Goal: Task Accomplishment & Management: Complete application form

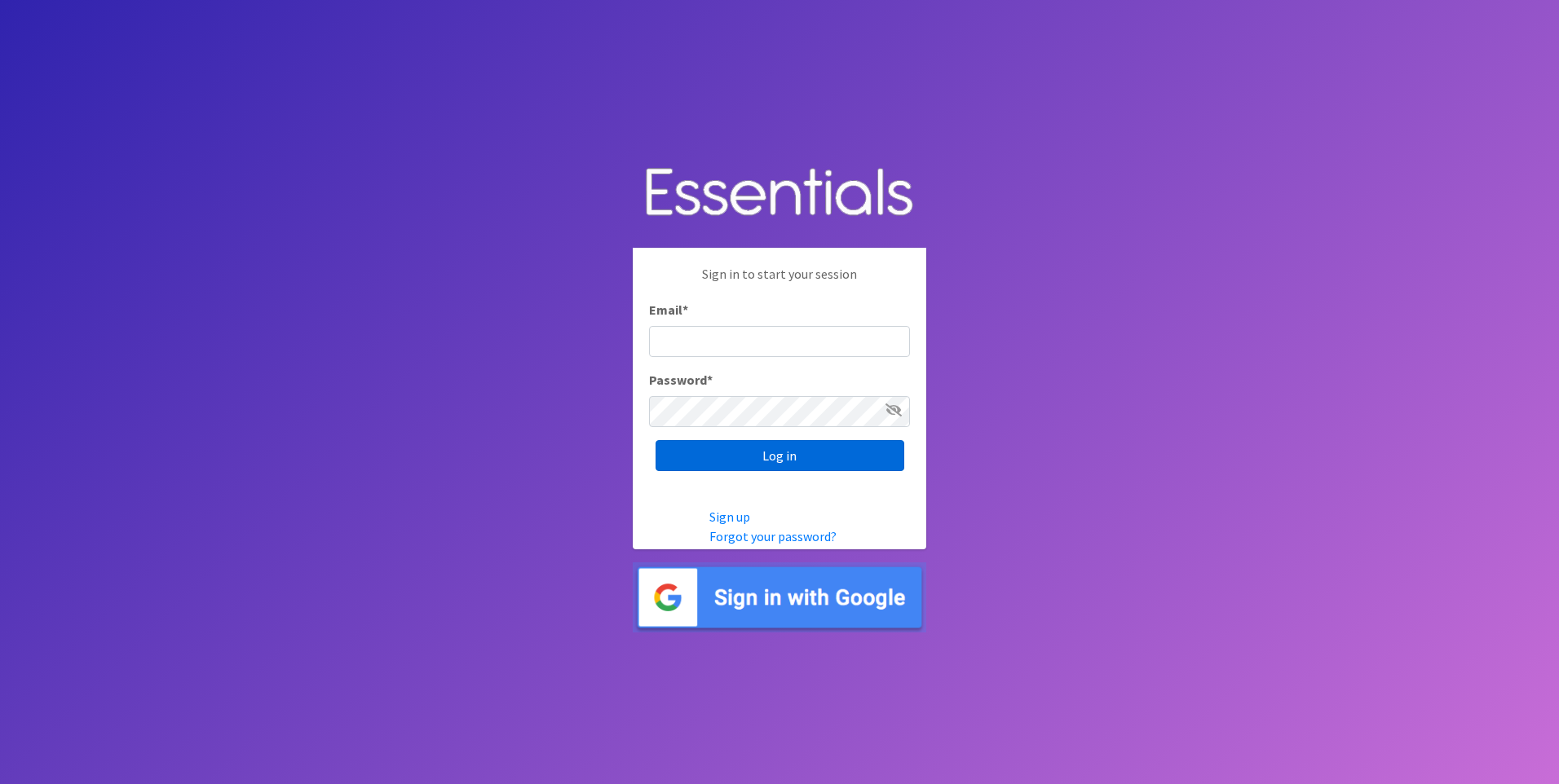
type input "[PERSON_NAME][EMAIL_ADDRESS][PERSON_NAME][DOMAIN_NAME]"
click at [788, 450] on input "Log in" at bounding box center [780, 455] width 249 height 31
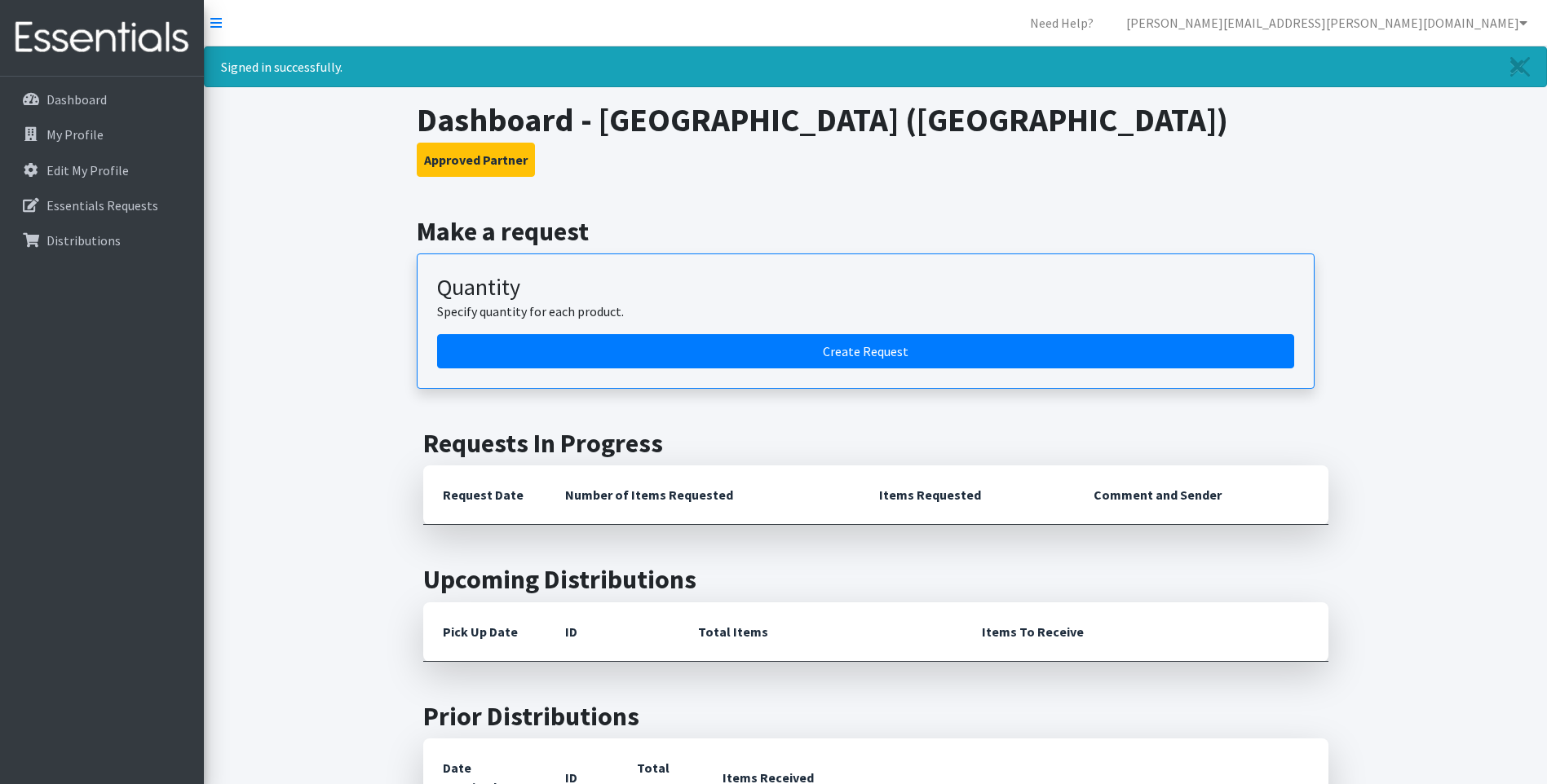
scroll to position [82, 0]
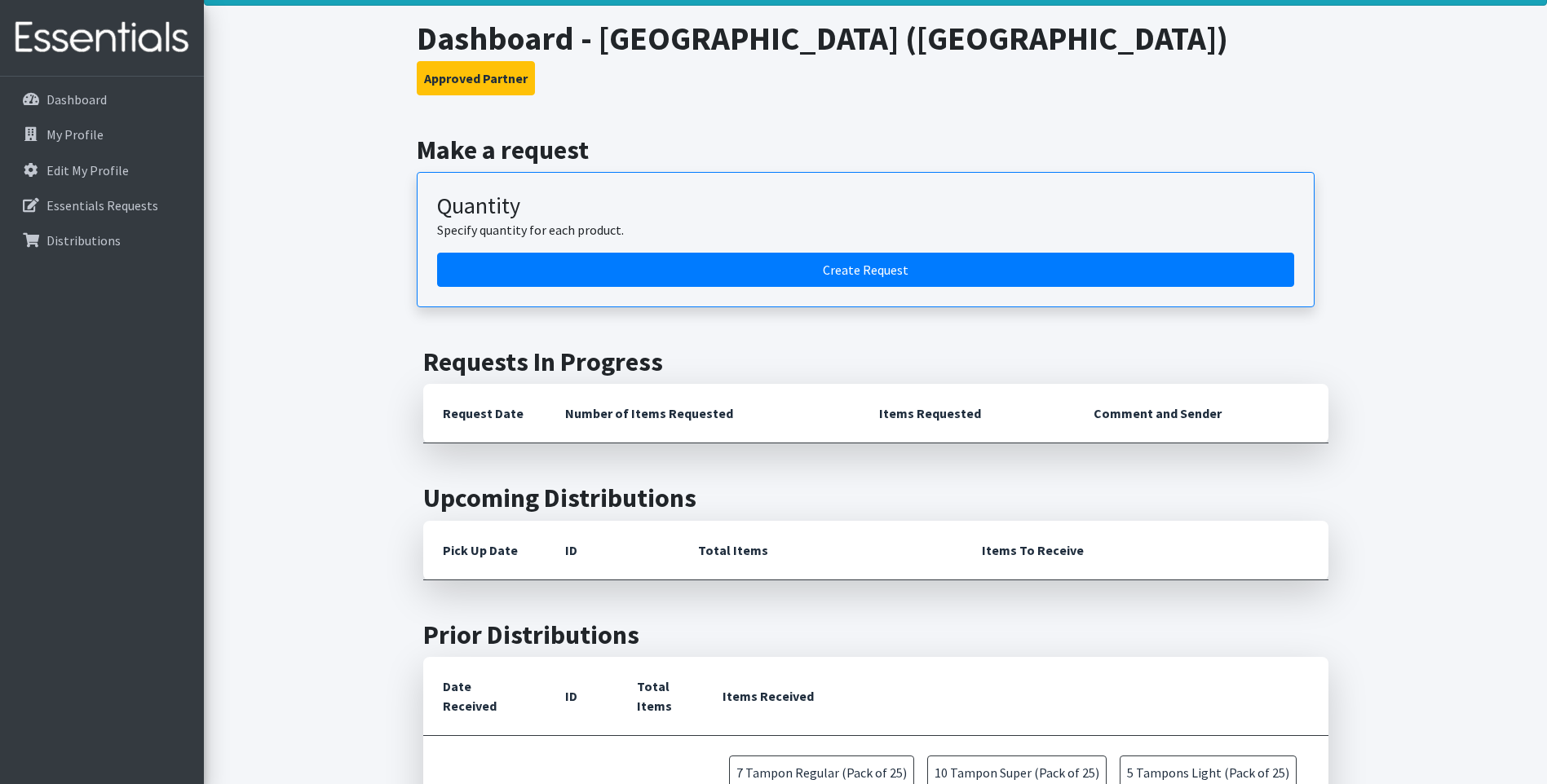
click at [547, 298] on article "Quantity Specify quantity for each product. Create Request" at bounding box center [866, 240] width 898 height 136
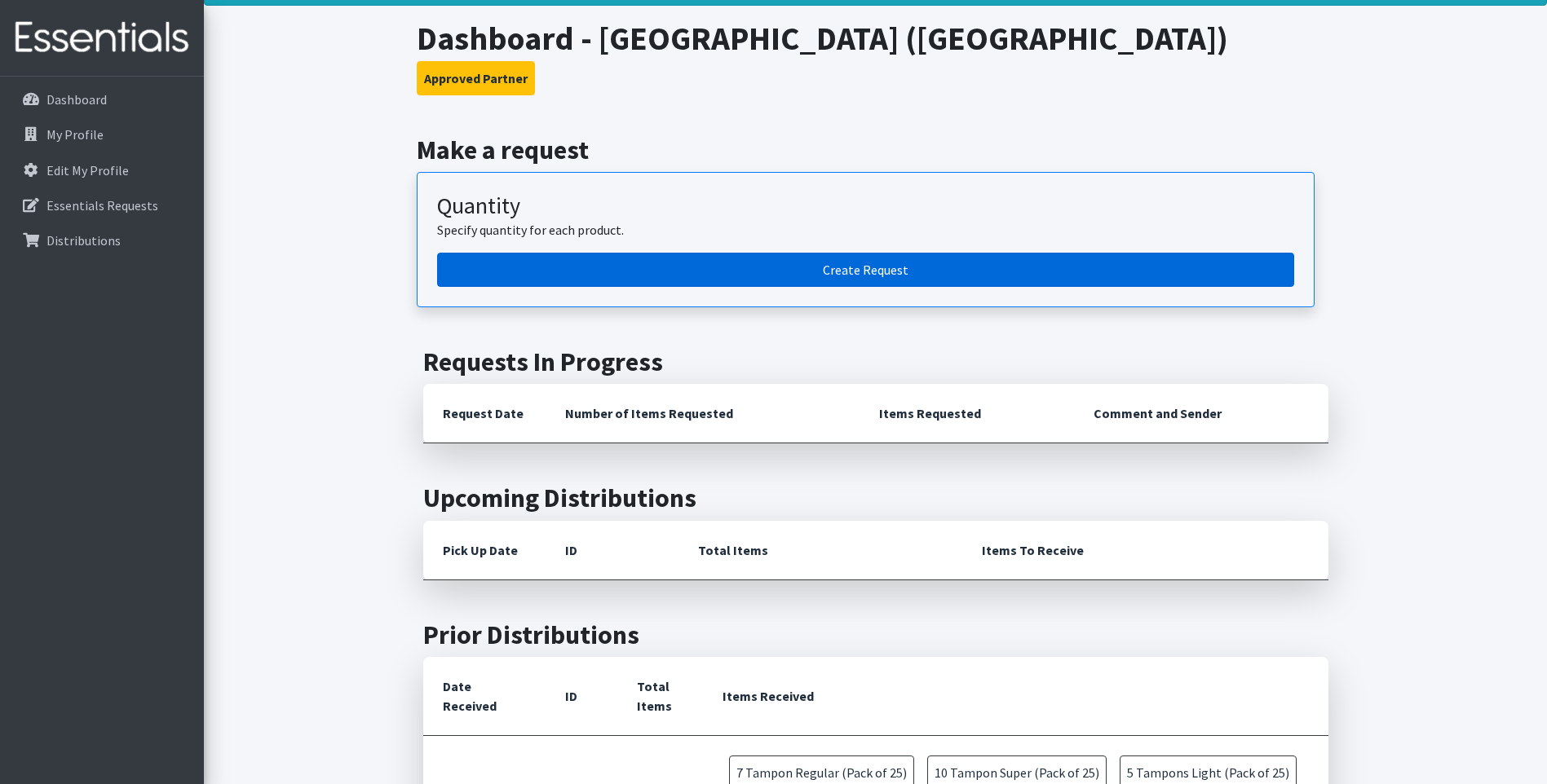
click at [553, 281] on link "Create Request" at bounding box center [866, 269] width 858 height 34
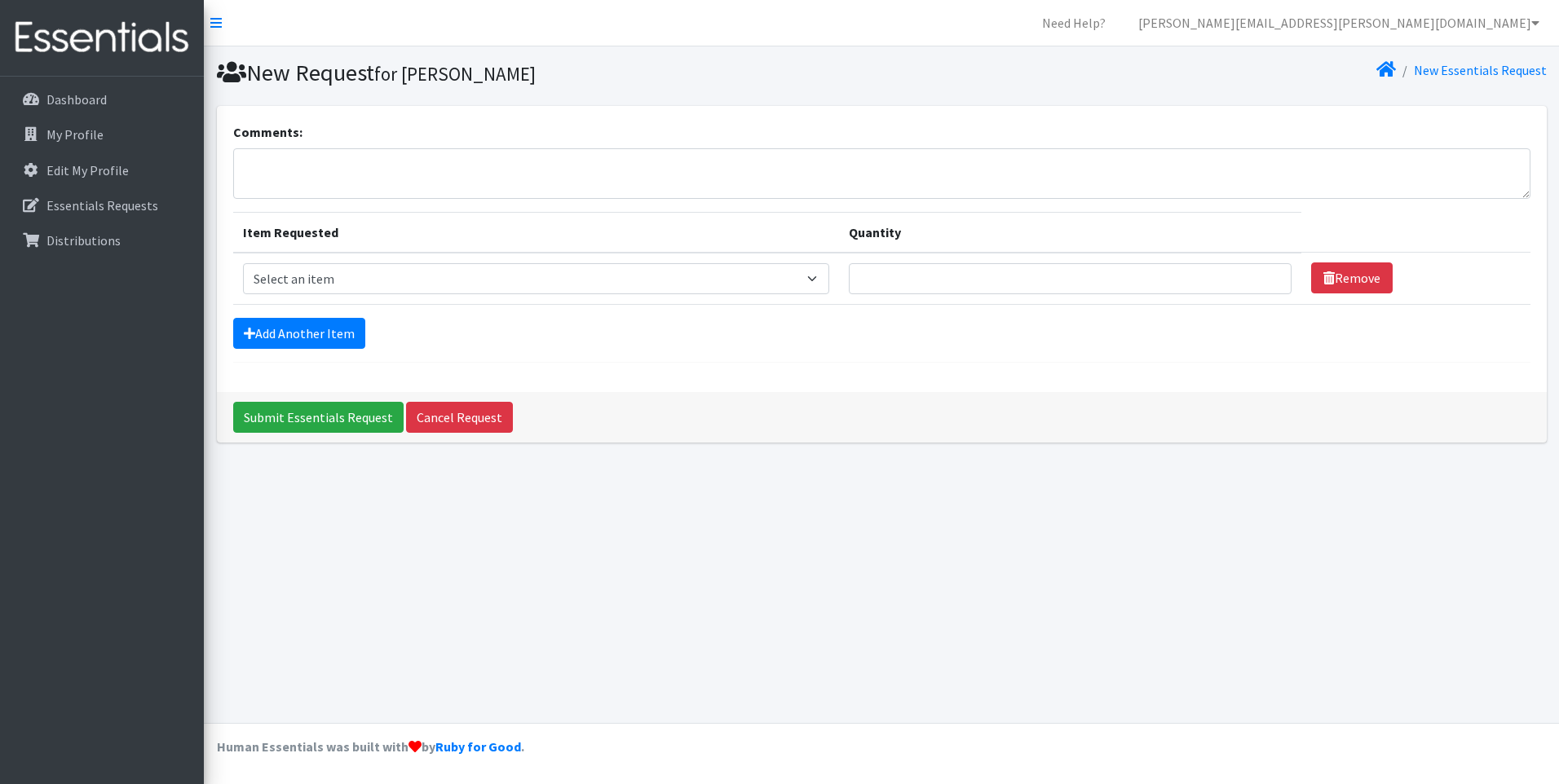
click at [536, 296] on td "Item Requested Select an item Liners (Pack of 100) Makeup Bag (25) Pads 1 (Pack…" at bounding box center [536, 279] width 607 height 52
click at [531, 287] on select "Select an item Liners (Pack of 100) Makeup Bag (25) Pads 1 (Pack of 25) Pads 2 …" at bounding box center [537, 279] width 587 height 31
select select "13531"
click at [243, 264] on select "Select an item Liners (Pack of 100) Makeup Bag (25) Pads 1 (Pack of 25) Pads 2 …" at bounding box center [537, 279] width 587 height 31
click at [959, 283] on input "Quantity" at bounding box center [1070, 279] width 443 height 31
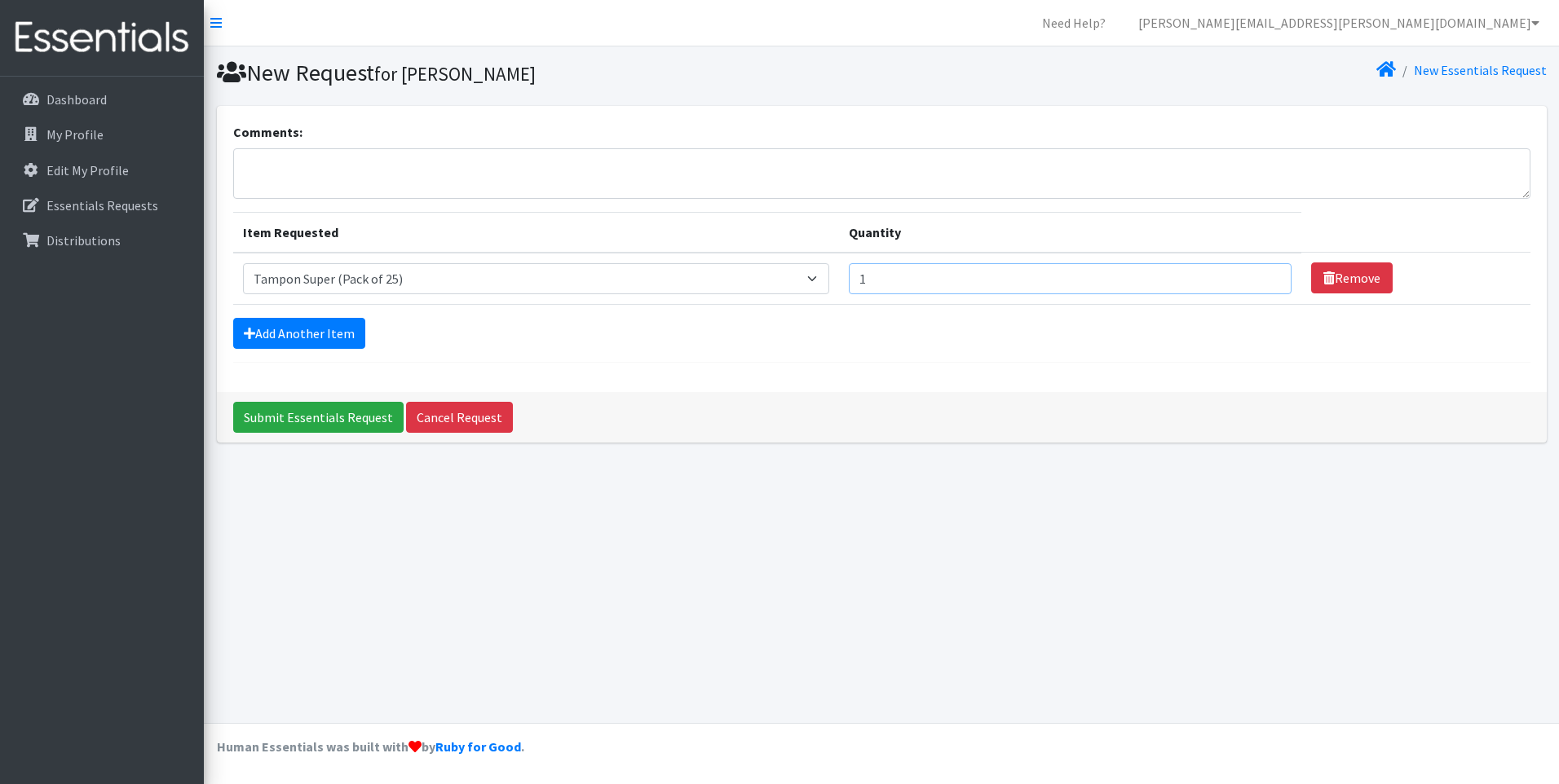
click at [1262, 277] on input "1" at bounding box center [1070, 279] width 443 height 31
click at [1262, 277] on input "2" at bounding box center [1070, 279] width 443 height 31
click at [1262, 277] on input "3" at bounding box center [1070, 279] width 443 height 31
click at [1262, 277] on input "4" at bounding box center [1070, 279] width 443 height 31
click at [1262, 277] on input "5" at bounding box center [1070, 279] width 443 height 31
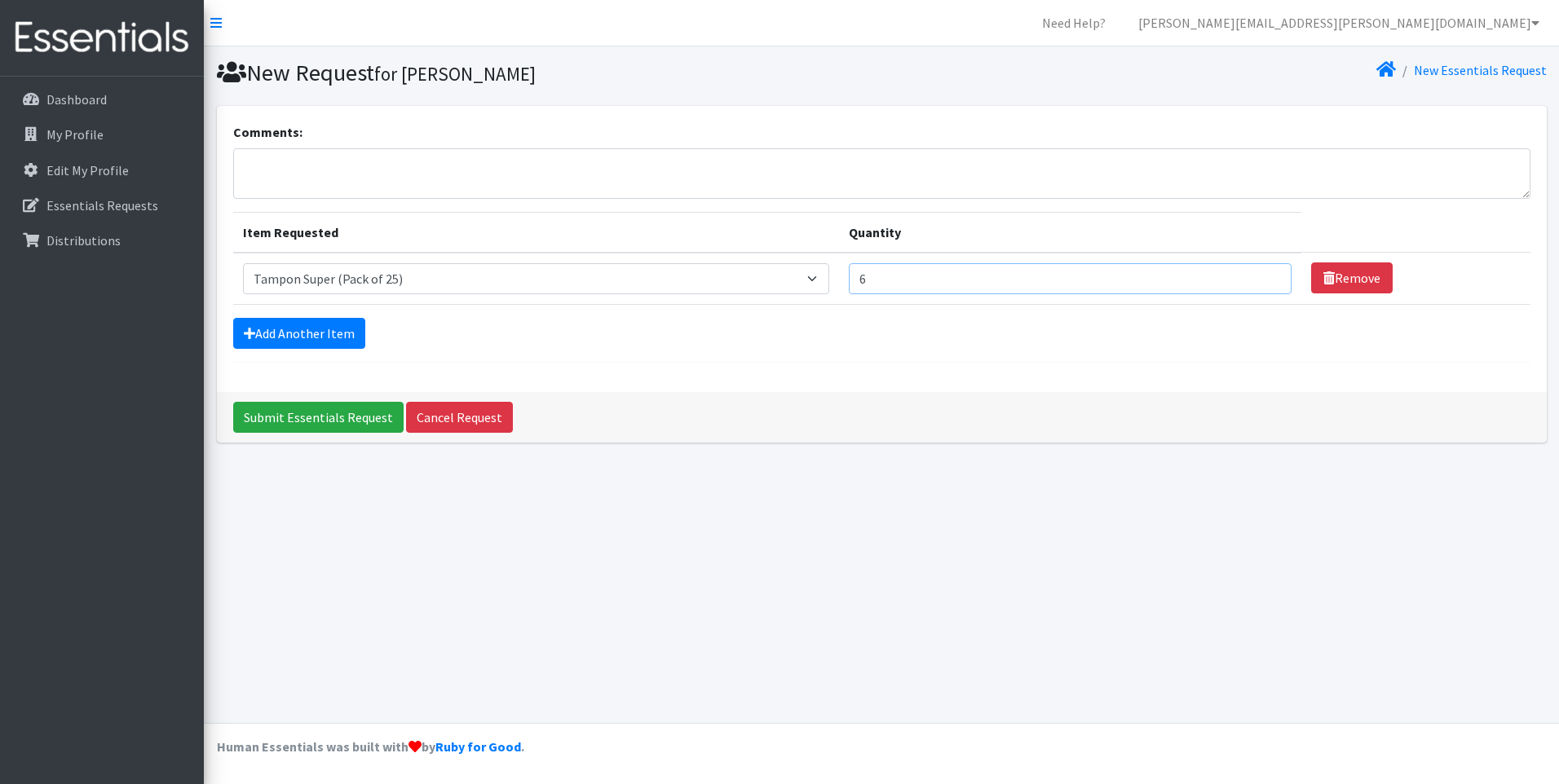
click at [1262, 277] on input "6" at bounding box center [1070, 279] width 443 height 31
click at [1262, 277] on input "7" at bounding box center [1070, 279] width 443 height 31
click at [1262, 277] on input "8" at bounding box center [1070, 279] width 443 height 31
click at [1262, 277] on input "9" at bounding box center [1070, 279] width 443 height 31
click at [1262, 277] on input "10" at bounding box center [1070, 279] width 443 height 31
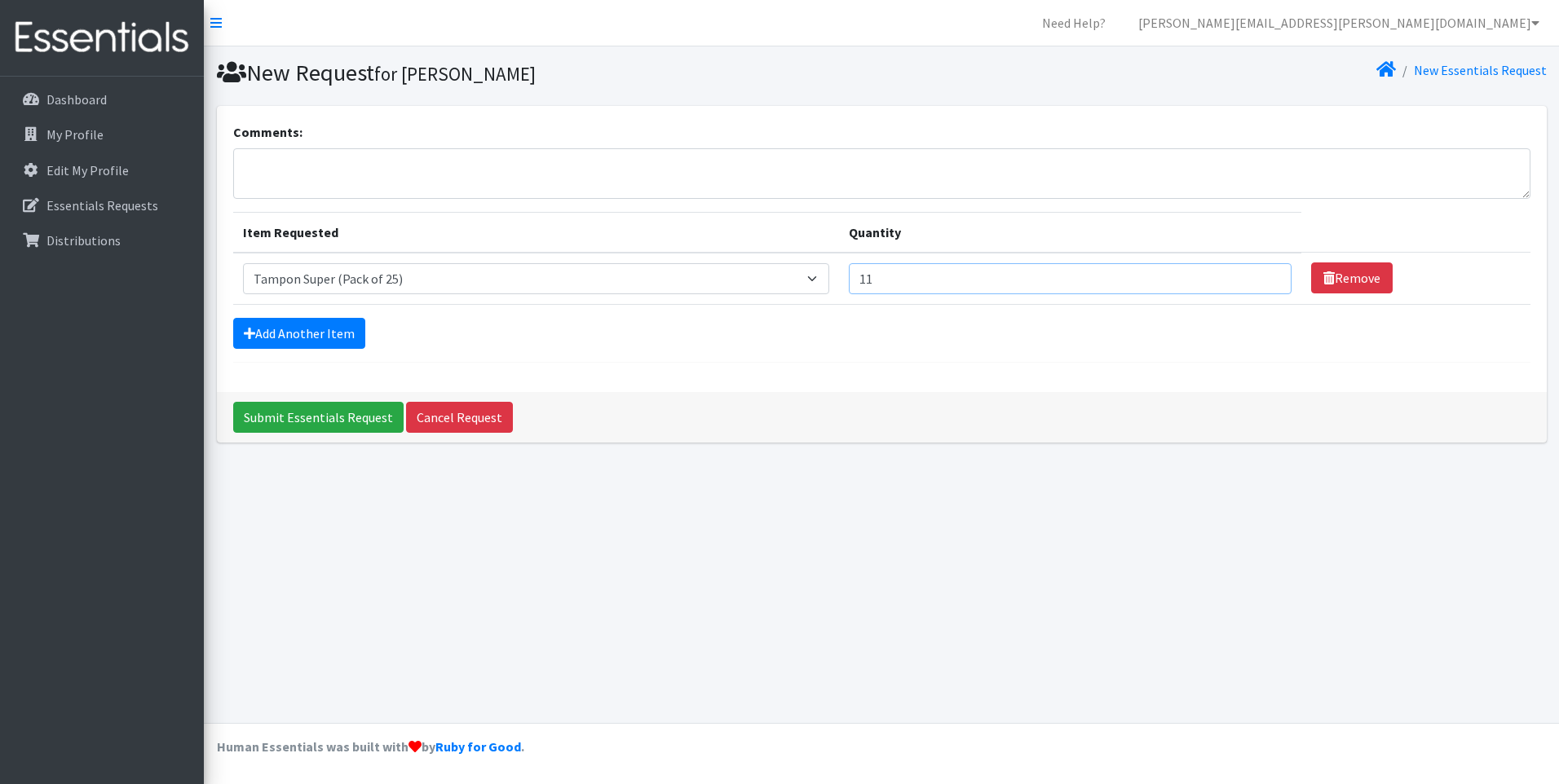
click at [1262, 277] on input "11" at bounding box center [1070, 279] width 443 height 31
click at [1262, 277] on input "12" at bounding box center [1070, 279] width 443 height 31
click at [1262, 277] on input "13" at bounding box center [1070, 279] width 443 height 31
click at [1262, 277] on input "14" at bounding box center [1070, 279] width 443 height 31
type input "15"
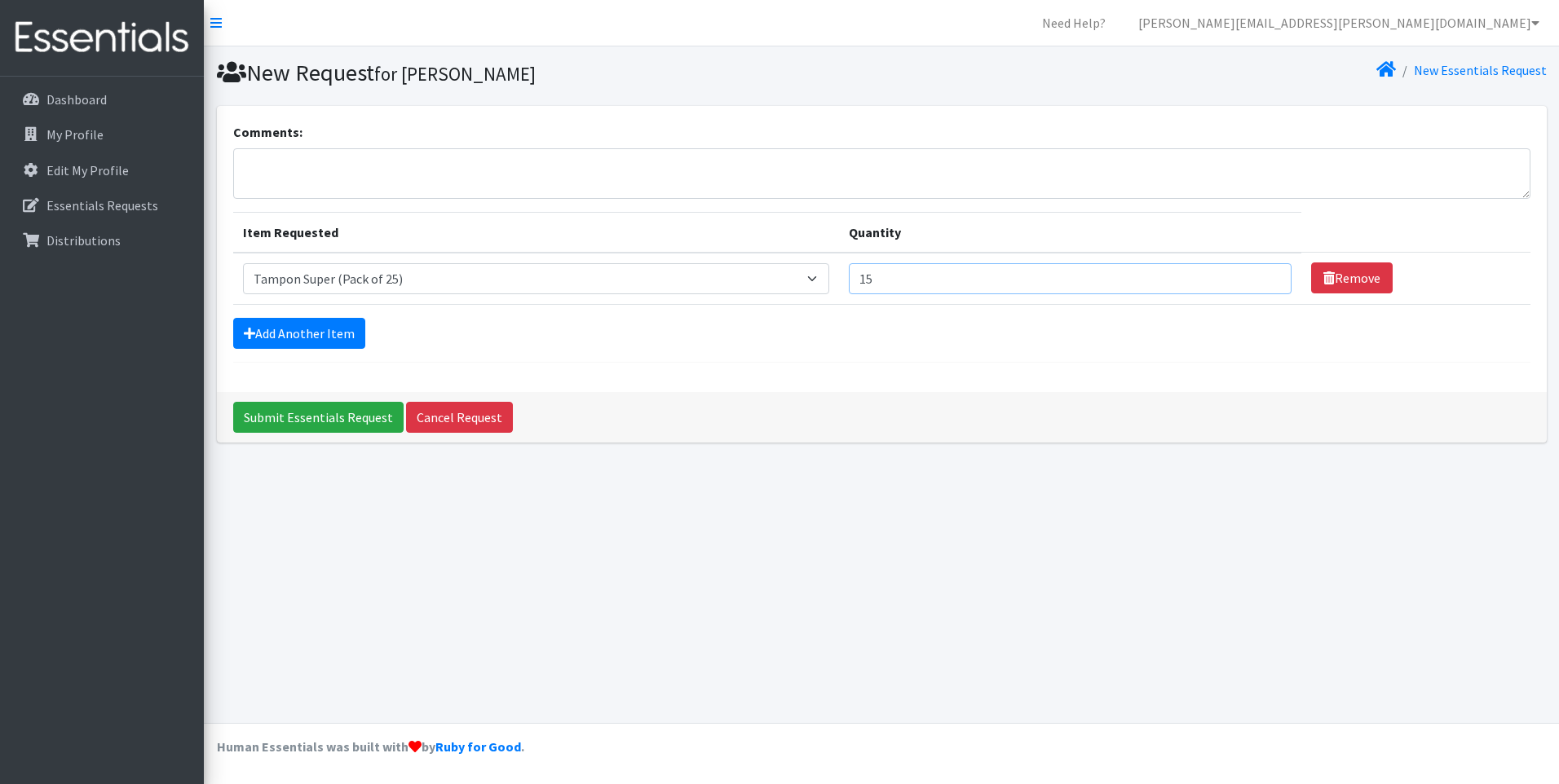
click at [1262, 277] on input "15" at bounding box center [1070, 279] width 443 height 31
click at [303, 341] on link "Add Another Item" at bounding box center [299, 333] width 132 height 31
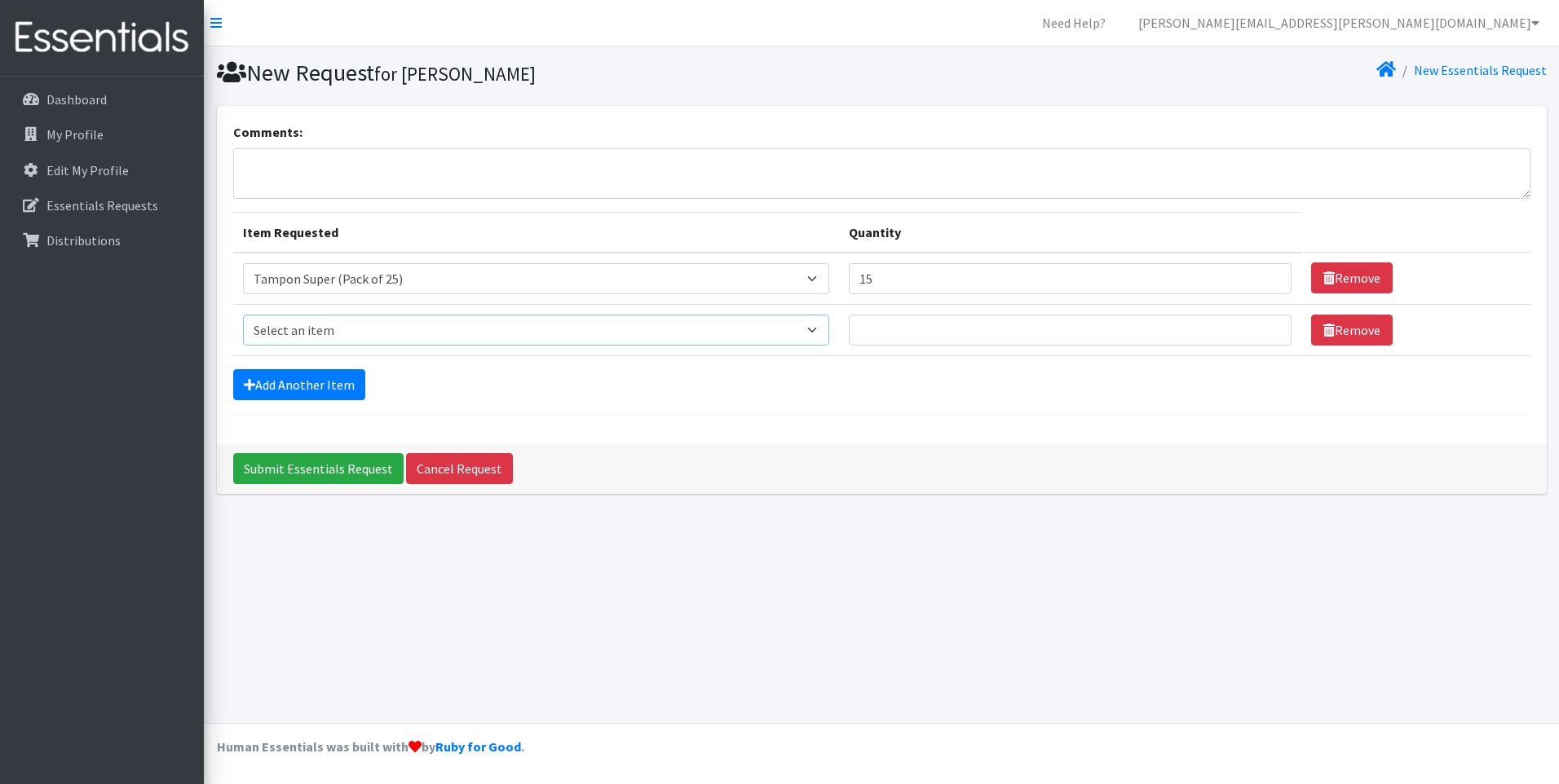
click at [522, 337] on select "Select an item Liners (Pack of 100) Makeup Bag (25) Pads 1 (Pack of 25) Pads 2 …" at bounding box center [537, 330] width 587 height 31
select select "13530"
click at [243, 315] on select "Select an item Liners (Pack of 100) Makeup Bag (25) Pads 1 (Pack of 25) Pads 2 …" at bounding box center [537, 330] width 587 height 31
click at [1265, 328] on input "1" at bounding box center [1070, 330] width 443 height 31
click at [1265, 328] on input "2" at bounding box center [1070, 330] width 443 height 31
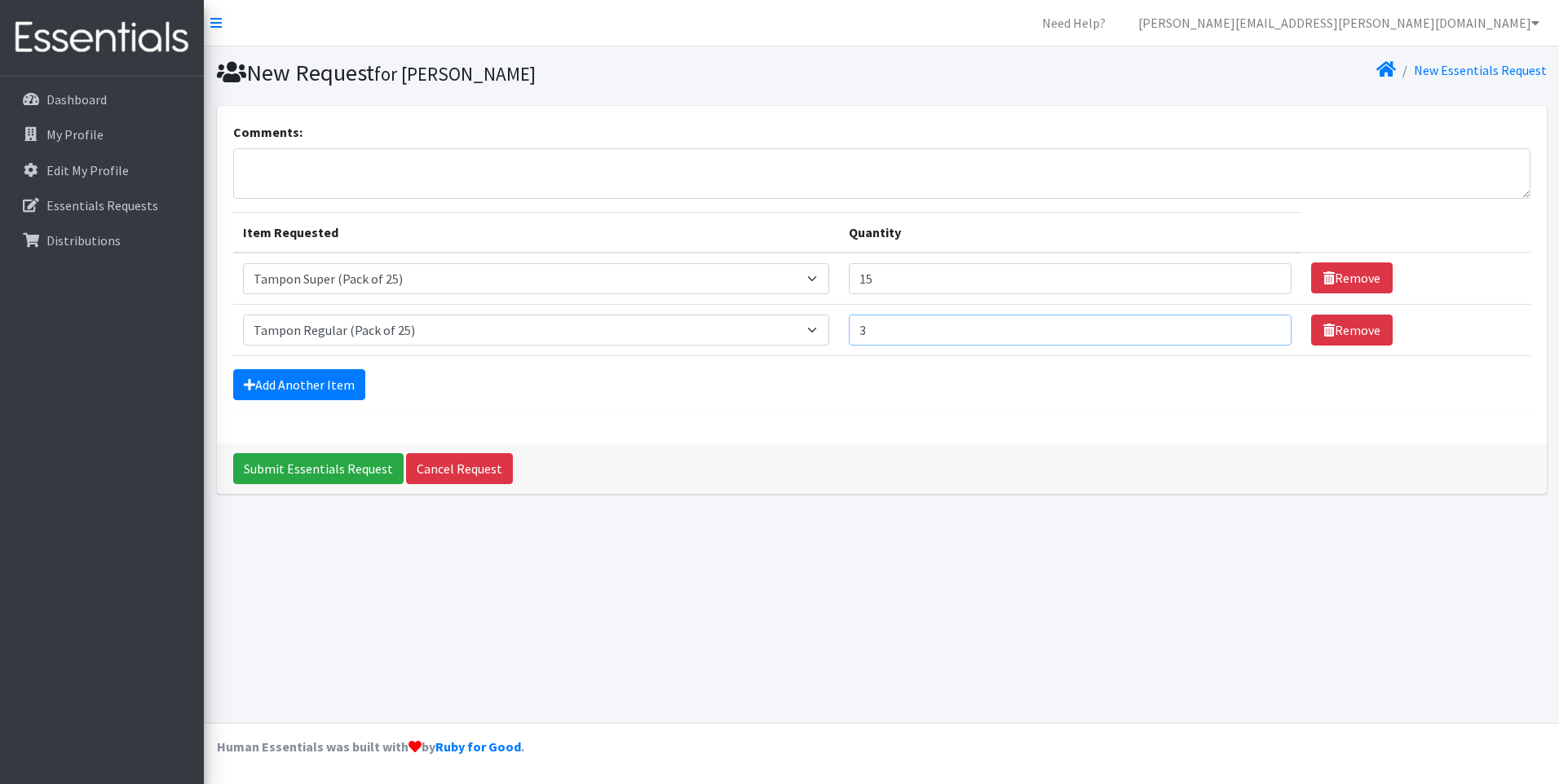
click at [1265, 328] on input "3" at bounding box center [1070, 330] width 443 height 31
click at [1265, 328] on input "4" at bounding box center [1070, 330] width 443 height 31
click at [1265, 328] on input "5" at bounding box center [1070, 330] width 443 height 31
click at [1265, 328] on input "6" at bounding box center [1070, 330] width 443 height 31
click at [1265, 328] on input "7" at bounding box center [1070, 330] width 443 height 31
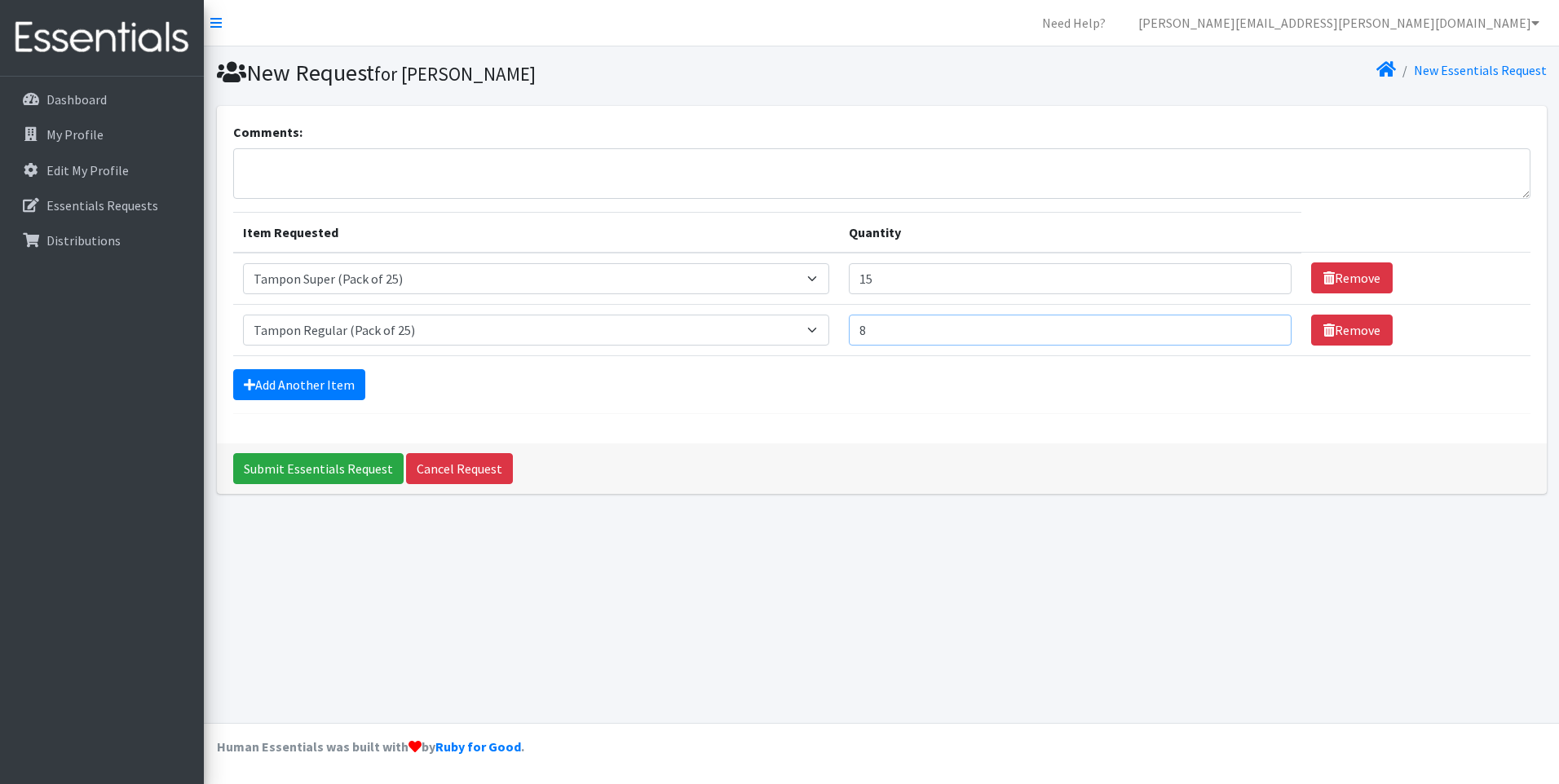
click at [1265, 328] on input "8" at bounding box center [1070, 330] width 443 height 31
click at [1265, 328] on input "9" at bounding box center [1070, 330] width 443 height 31
type input "10"
click at [1265, 328] on input "10" at bounding box center [1070, 330] width 443 height 31
click at [325, 385] on link "Add Another Item" at bounding box center [299, 385] width 132 height 31
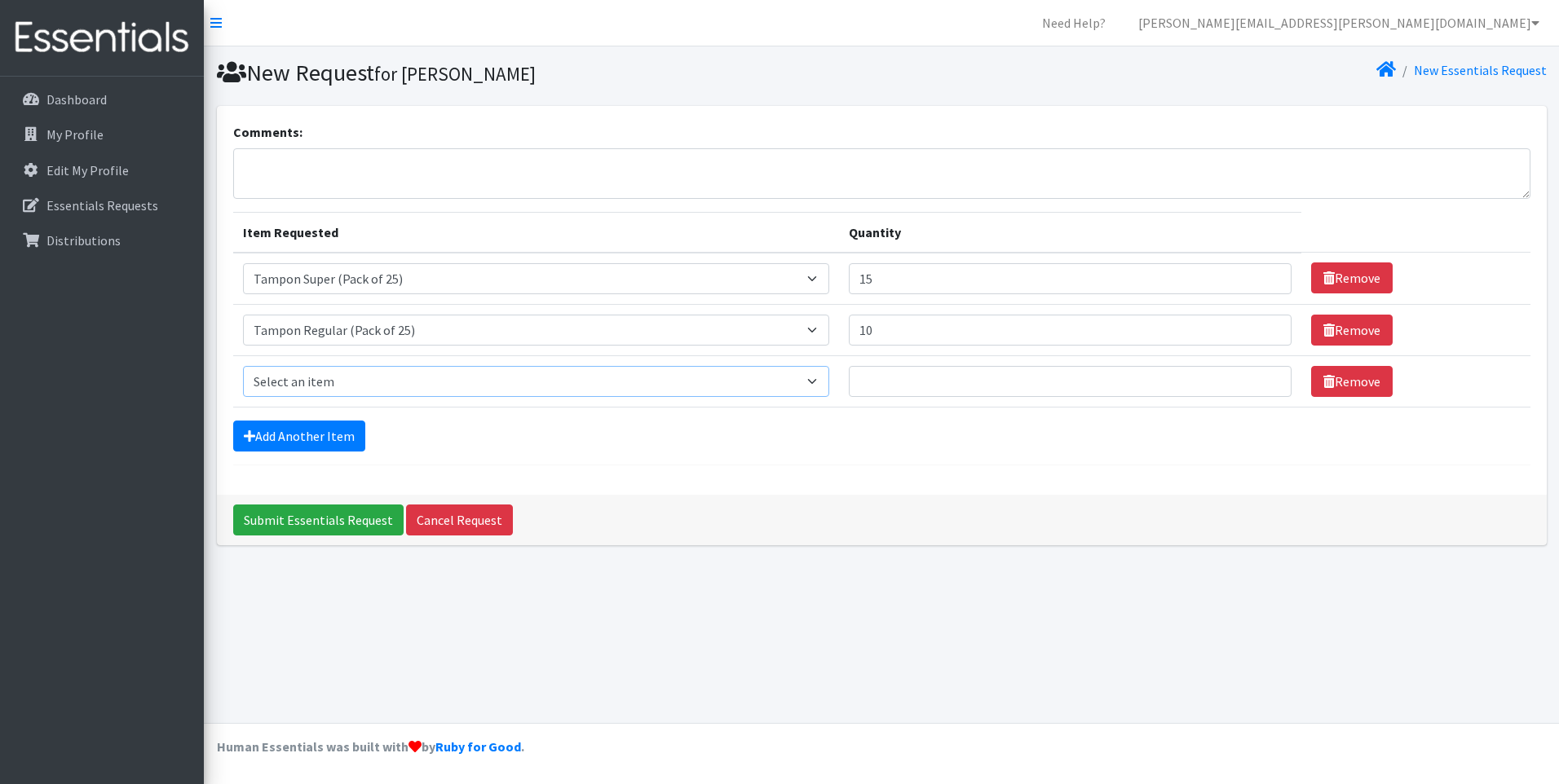
click at [591, 380] on select "Select an item Liners (Pack of 100) Makeup Bag (25) Pads 1 (Pack of 25) Pads 2 …" at bounding box center [537, 381] width 587 height 31
select select "13448"
click at [243, 366] on select "Select an item Liners (Pack of 100) Makeup Bag (25) Pads 1 (Pack of 25) Pads 2 …" at bounding box center [537, 381] width 587 height 31
click at [1265, 379] on input "1" at bounding box center [1070, 381] width 443 height 31
click at [1265, 379] on input "2" at bounding box center [1070, 381] width 443 height 31
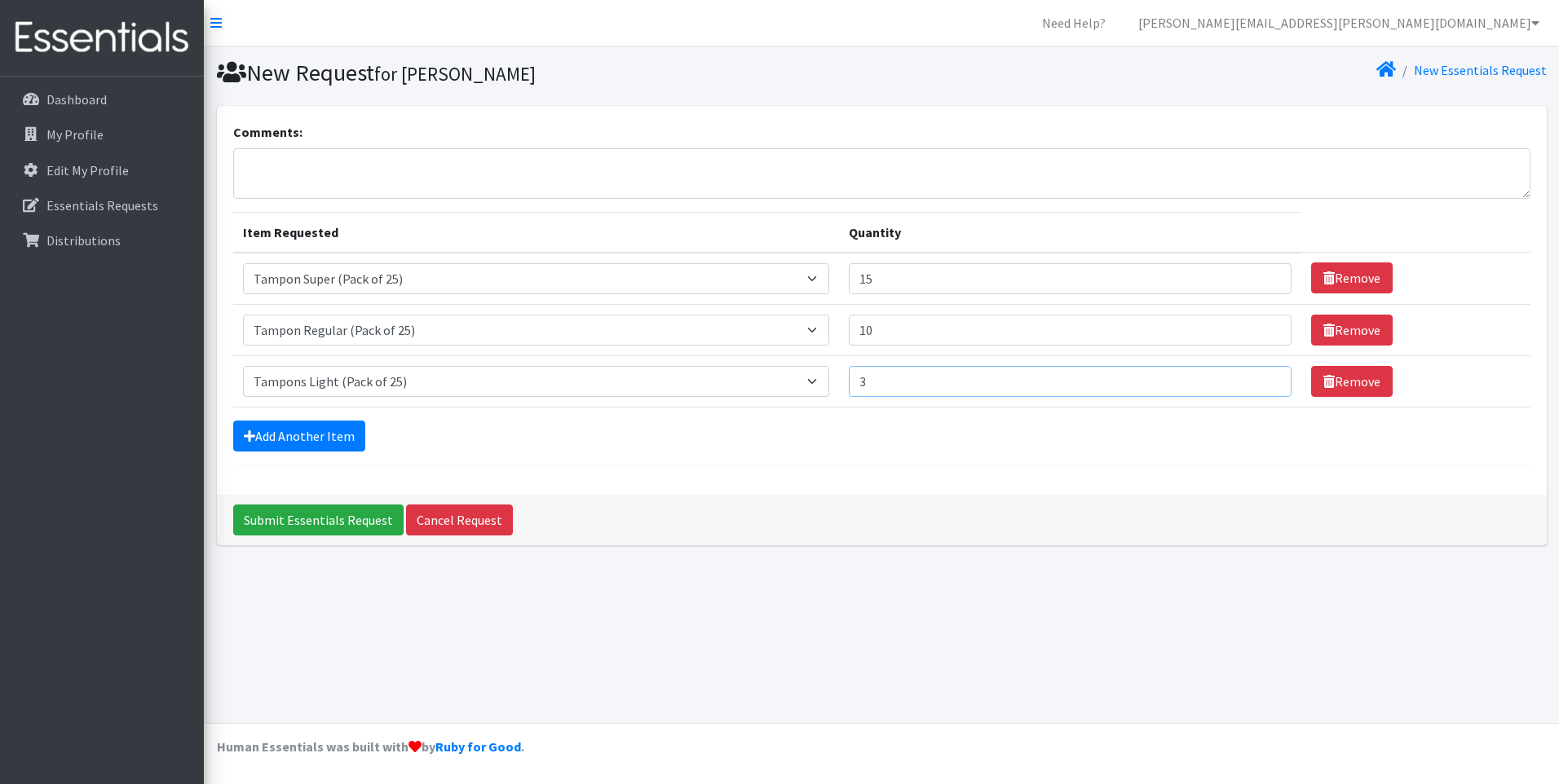
click at [1265, 379] on input "3" at bounding box center [1070, 381] width 443 height 31
click at [1265, 379] on input "4" at bounding box center [1070, 381] width 443 height 31
click at [1265, 379] on input "5" at bounding box center [1070, 381] width 443 height 31
type input "6"
click at [1265, 379] on input "6" at bounding box center [1070, 381] width 443 height 31
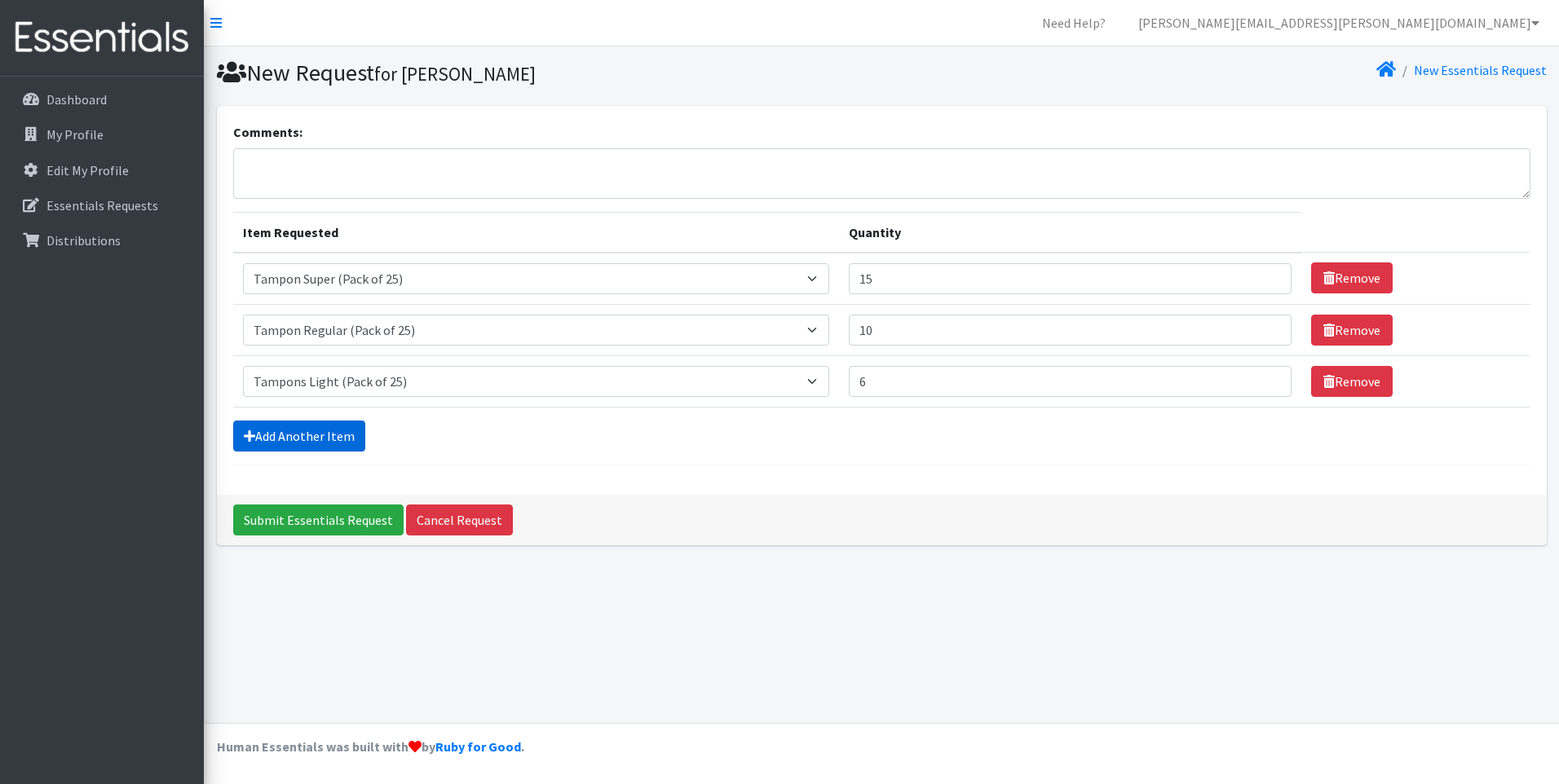
click at [302, 431] on link "Add Another Item" at bounding box center [299, 436] width 132 height 31
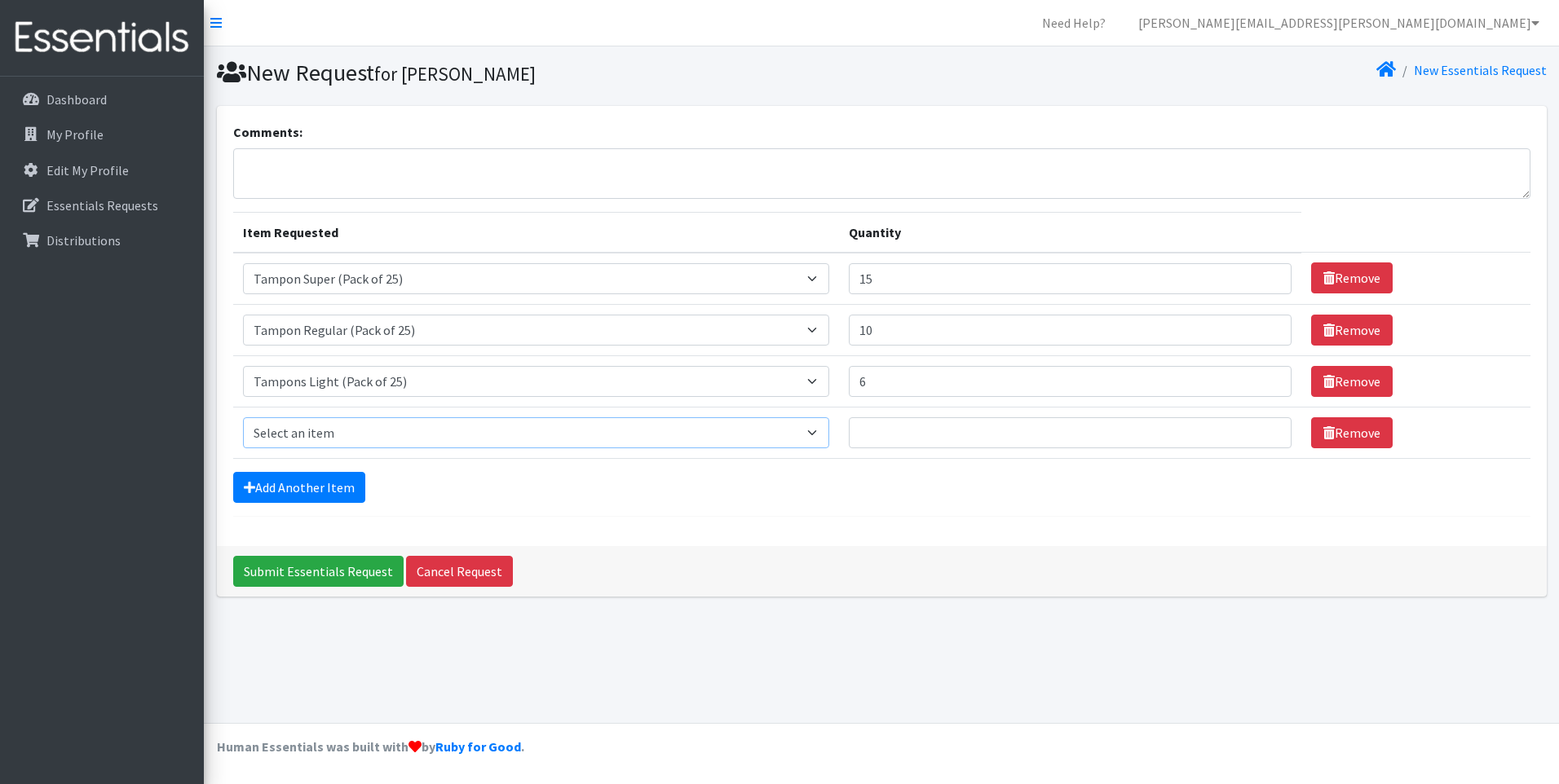
click at [398, 444] on select "Select an item Liners (Pack of 100) Makeup Bag (25) Pads 1 (Pack of 25) Pads 2 …" at bounding box center [537, 432] width 587 height 31
click at [927, 609] on div "Comments: Item Requested Quantity Item Requested Select an item Liners (Pack of…" at bounding box center [881, 358] width 1343 height 504
